Goal: Information Seeking & Learning: Understand process/instructions

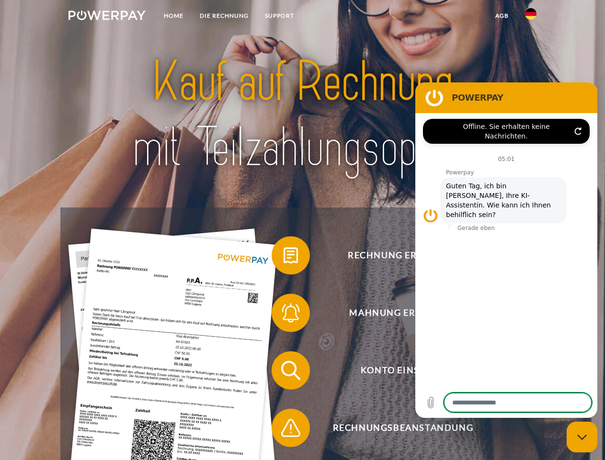
click at [107, 17] on img at bounding box center [106, 16] width 77 height 10
click at [530, 17] on img at bounding box center [530, 13] width 11 height 11
click at [501, 16] on link "agb" at bounding box center [502, 15] width 30 height 17
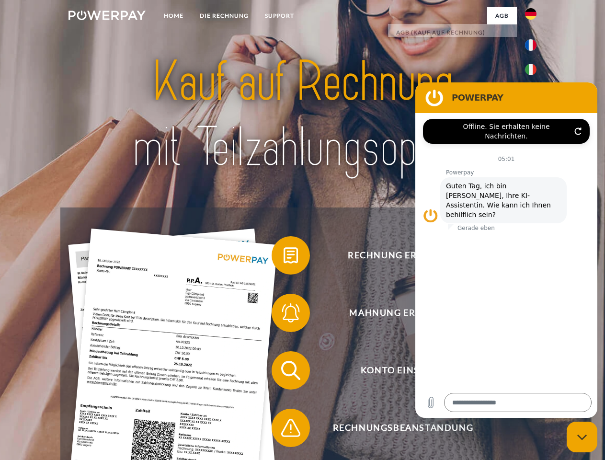
click at [283, 257] on span at bounding box center [276, 255] width 48 height 48
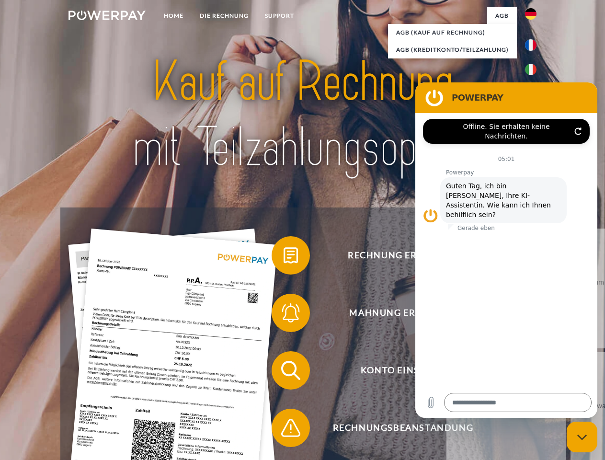
click at [283, 314] on span at bounding box center [276, 313] width 48 height 48
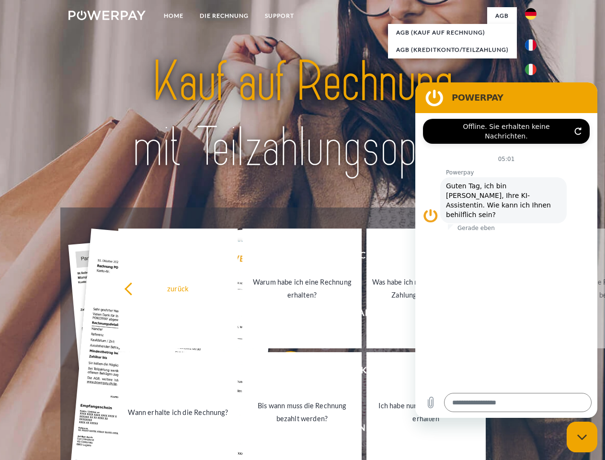
click at [283, 372] on link "Bis wann muss die Rechnung bezahlt werden?" at bounding box center [301, 412] width 119 height 120
click at [283, 429] on span at bounding box center [276, 428] width 48 height 48
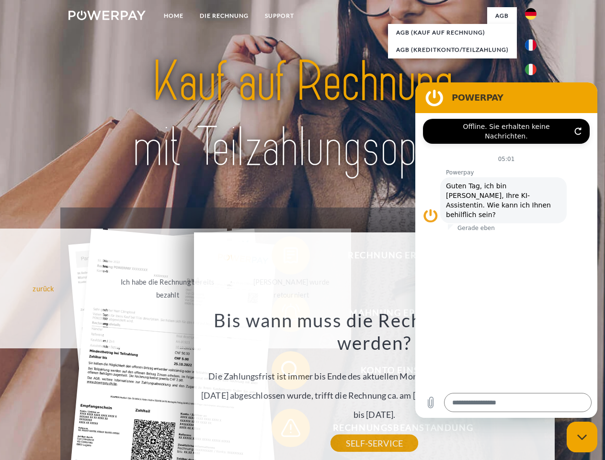
click at [582, 437] on icon "Messaging-Fenster schließen" at bounding box center [582, 437] width 10 height 6
type textarea "*"
